Goal: Information Seeking & Learning: Learn about a topic

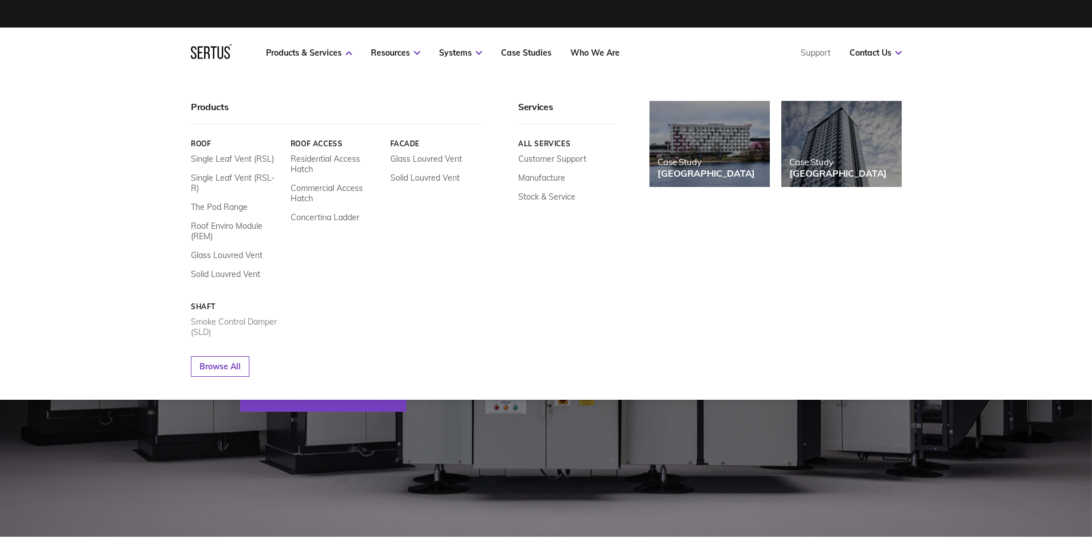
click at [222, 316] on link "Smoke Control Damper (SLD)" at bounding box center [236, 326] width 91 height 21
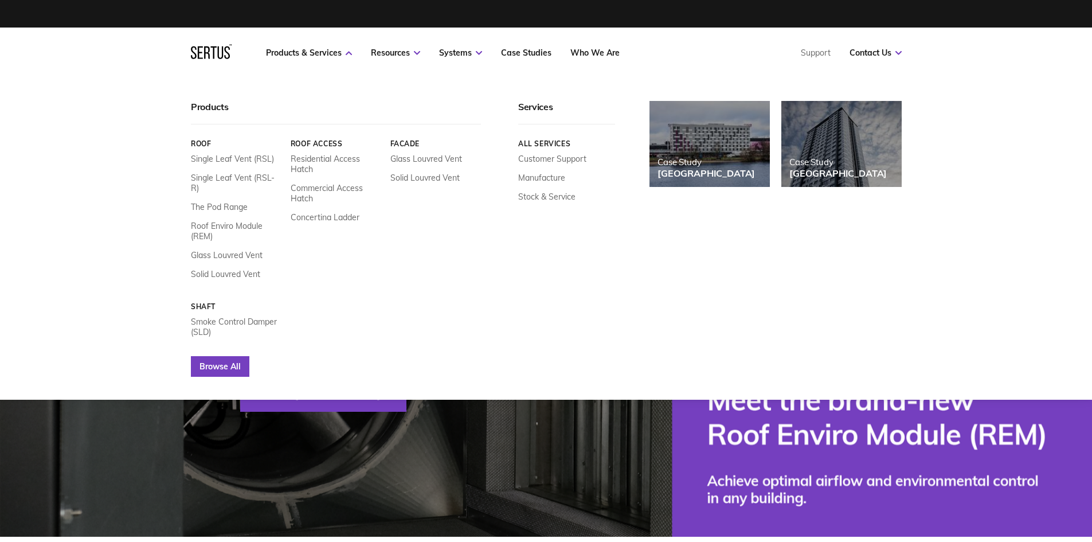
click at [208, 356] on link "Browse All" at bounding box center [220, 366] width 58 height 21
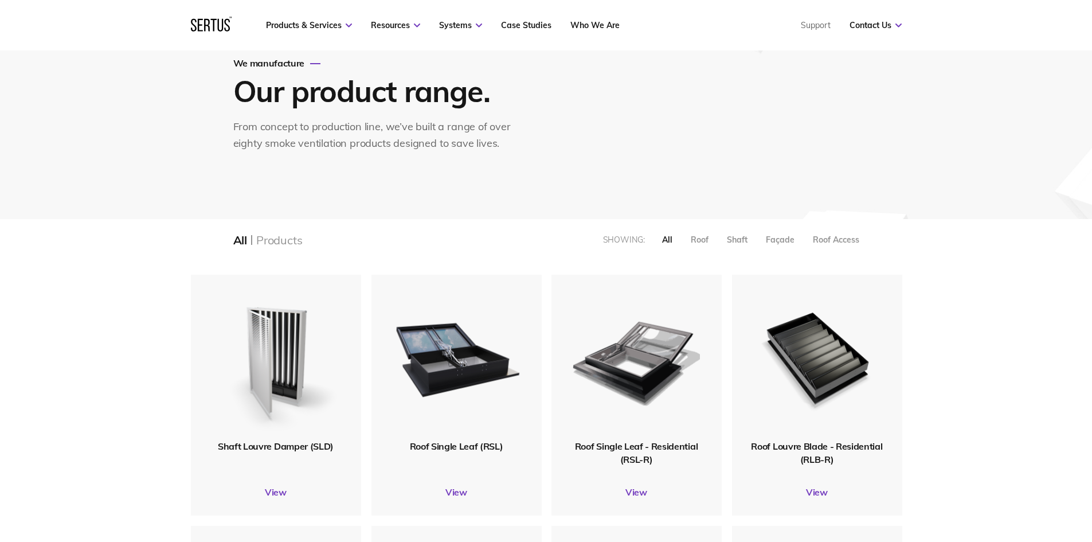
scroll to position [287, 0]
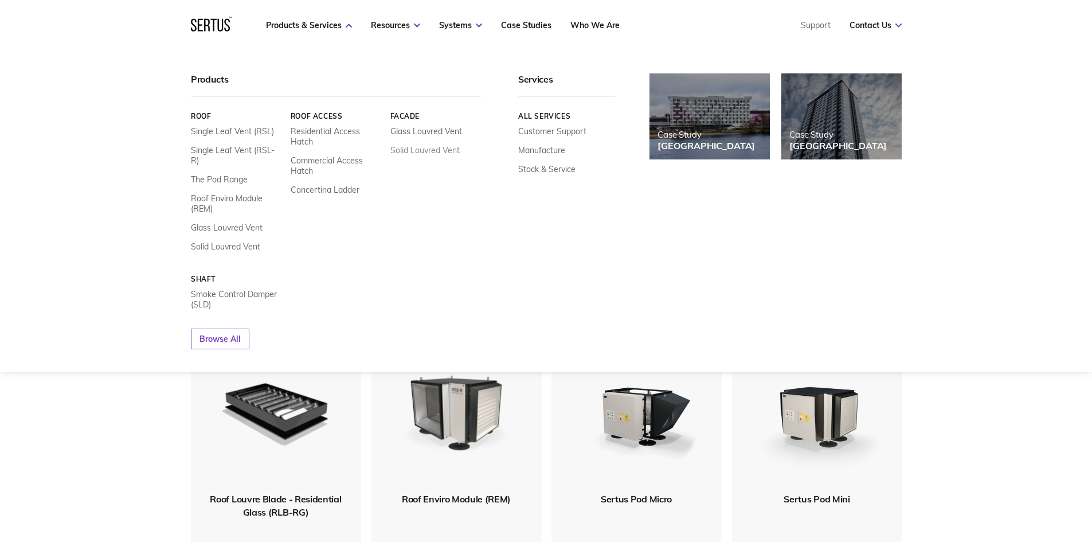
click at [413, 151] on link "Solid Louvred Vent" at bounding box center [424, 150] width 69 height 10
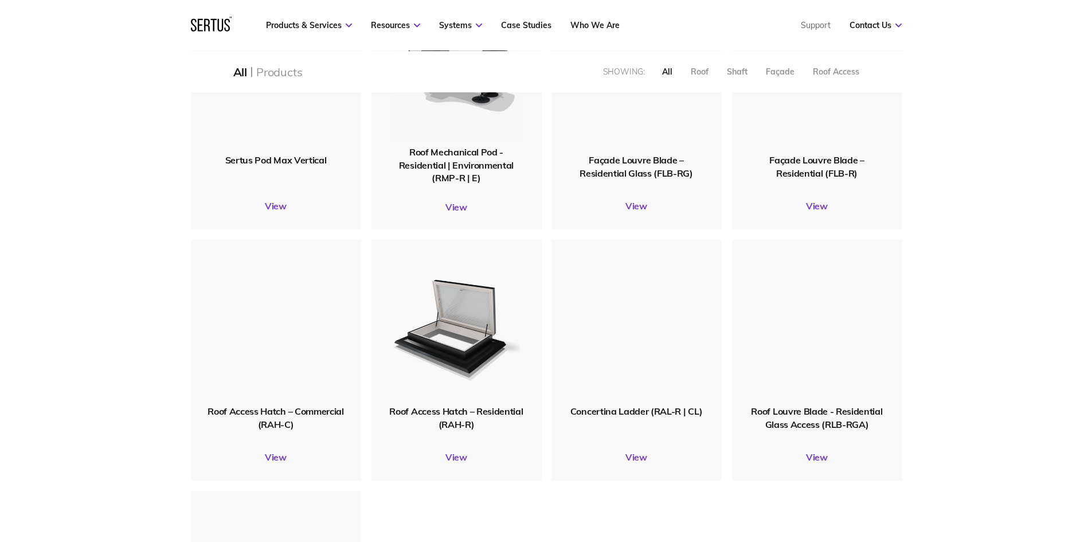
scroll to position [1146, 0]
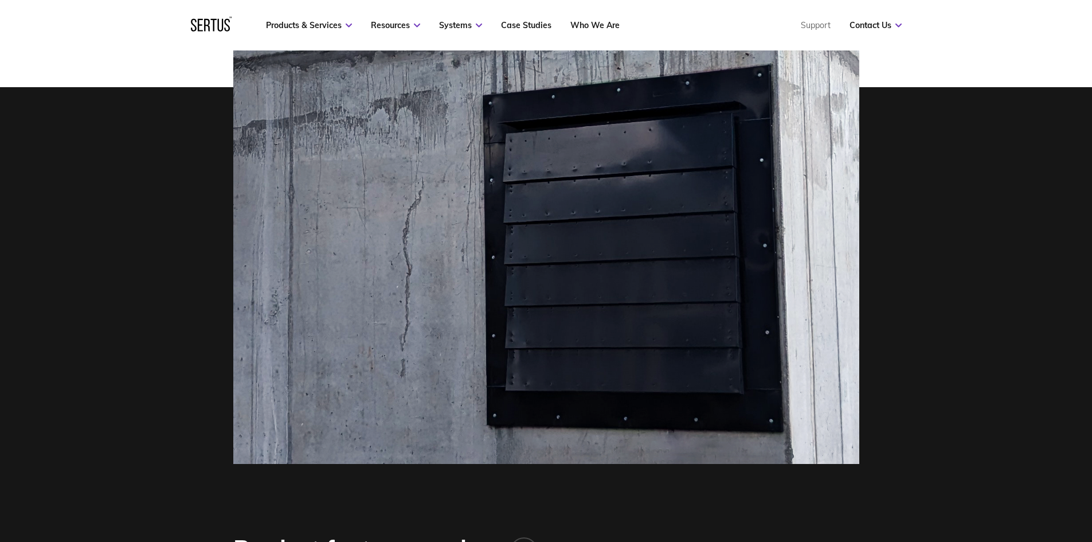
scroll to position [57, 0]
